Goal: Task Accomplishment & Management: Use online tool/utility

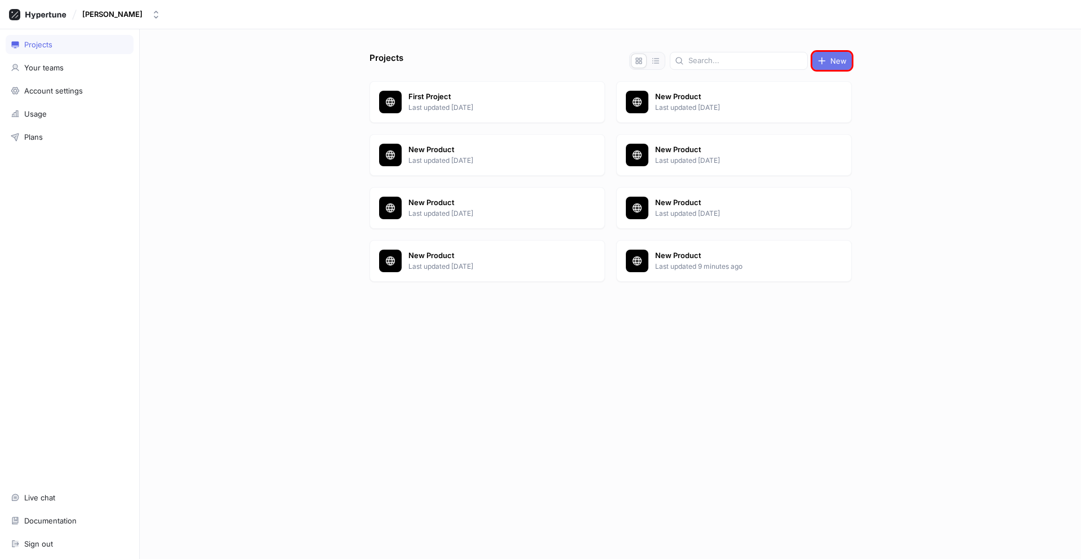
click at [832, 61] on span "New" at bounding box center [838, 60] width 16 height 7
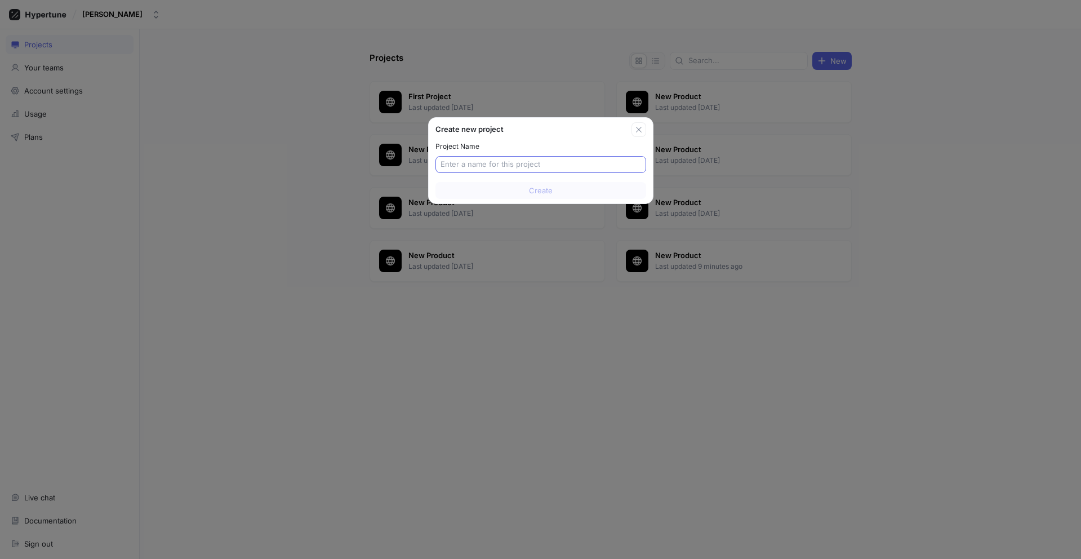
click at [540, 165] on input "text" at bounding box center [541, 164] width 201 height 11
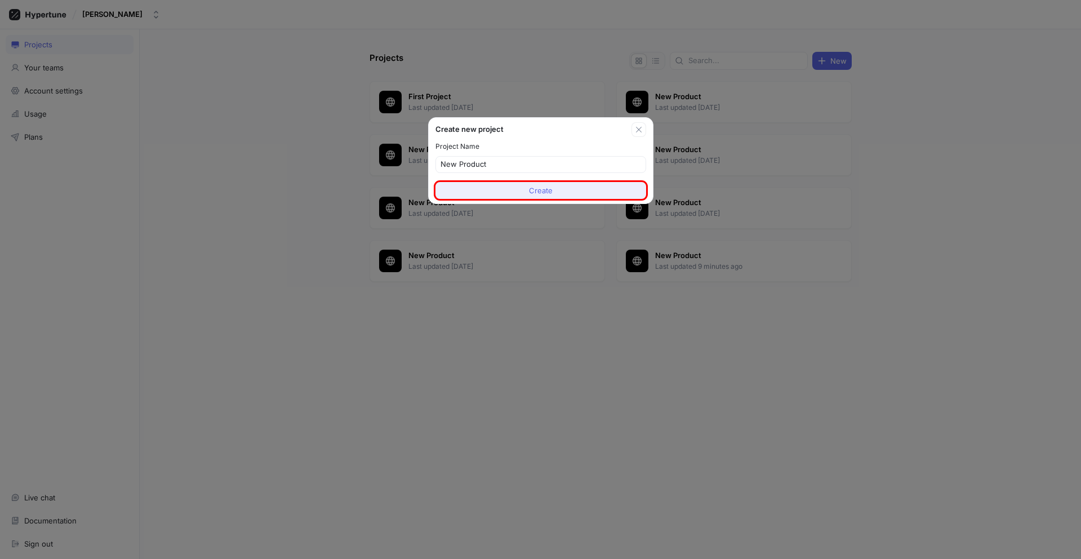
type input "New Product"
click at [540, 190] on span "Create" at bounding box center [541, 190] width 24 height 7
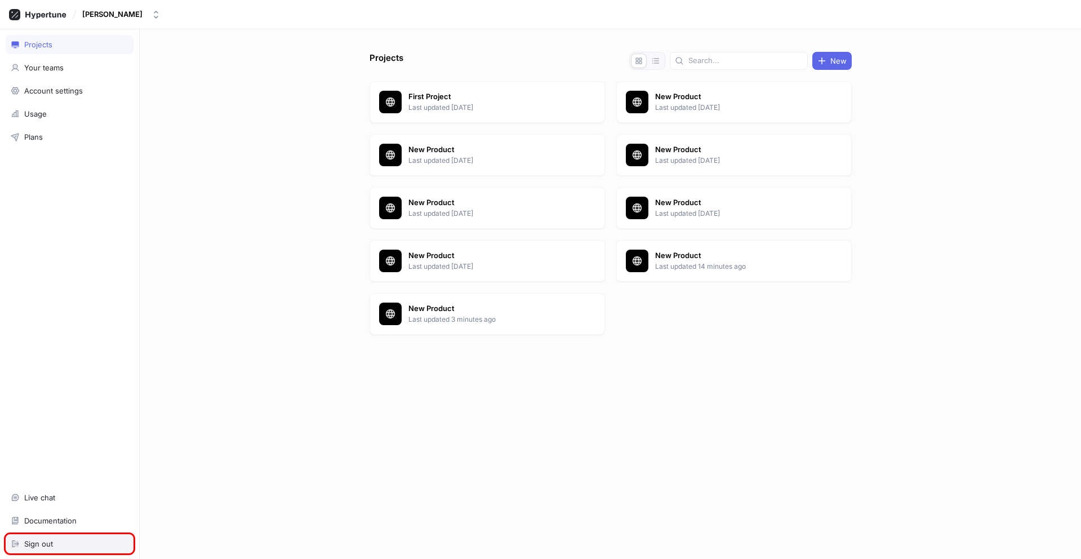
click at [69, 544] on div "Sign out" at bounding box center [70, 543] width 118 height 9
